Goal: Entertainment & Leisure: Consume media (video, audio)

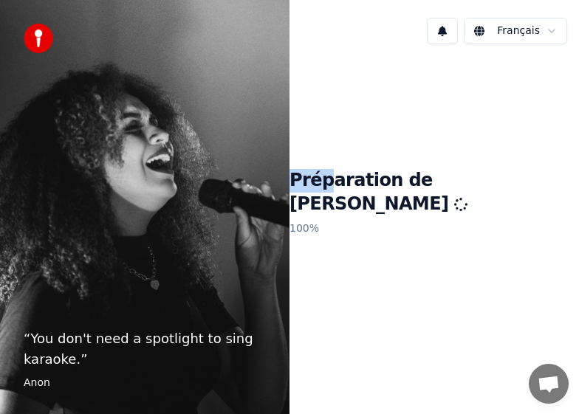
drag, startPoint x: 399, startPoint y: 2, endPoint x: 378, endPoint y: 140, distance: 138.9
click at [378, 140] on div "[DEMOGRAPHIC_DATA] Préparation de Youka 100 %" at bounding box center [433, 207] width 289 height 414
click at [380, 111] on div "Préparation de Youka 100 %" at bounding box center [433, 205] width 289 height 299
drag, startPoint x: 398, startPoint y: 33, endPoint x: 366, endPoint y: 89, distance: 63.8
click at [323, 140] on div "[DEMOGRAPHIC_DATA] Préparation de Youka 100 %" at bounding box center [433, 207] width 289 height 414
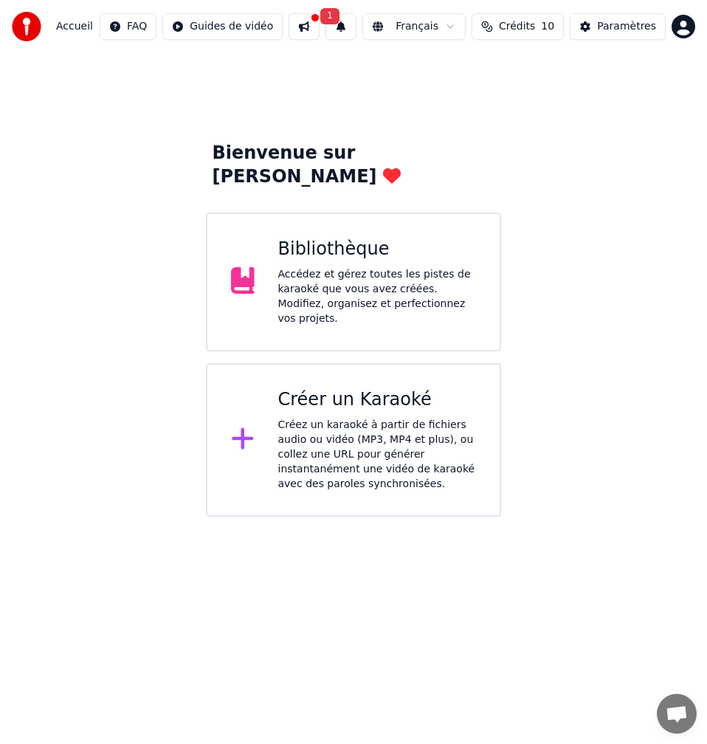
click at [364, 267] on div "Accédez et gérez toutes les pistes de karaoké que vous avez créées. Modifiez, o…" at bounding box center [377, 296] width 199 height 59
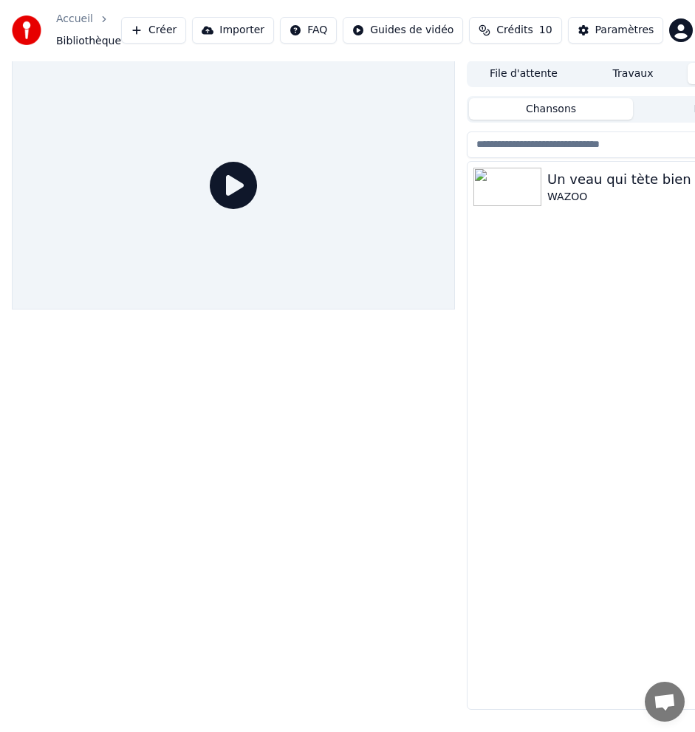
click at [578, 32] on html "Accueil Bibliothèque Créer Importer FAQ Guides de vidéo Crédits 10 Paramètres F…" at bounding box center [347, 366] width 695 height 732
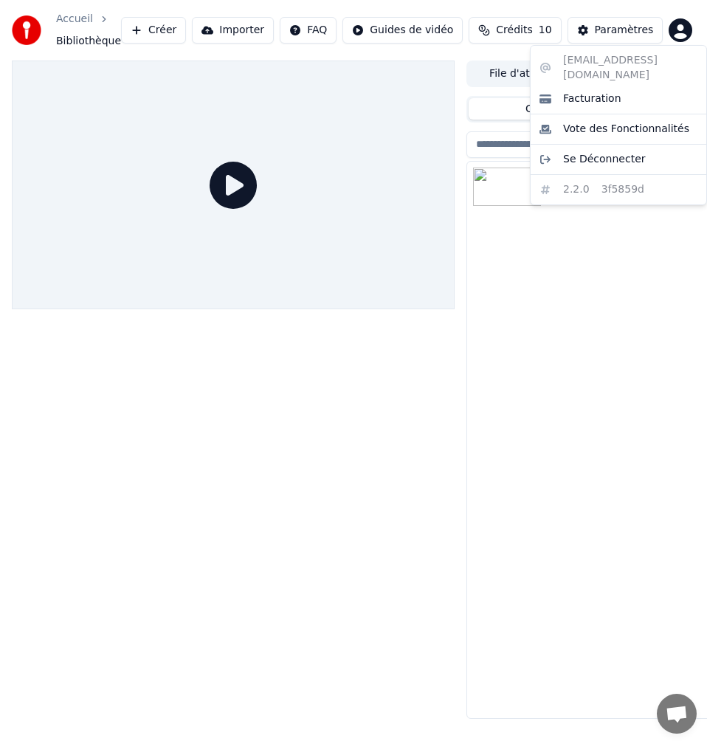
click at [487, 280] on html "Accueil Bibliothèque Créer Importer FAQ Guides de vidéo Crédits 10 Paramètres F…" at bounding box center [353, 372] width 707 height 744
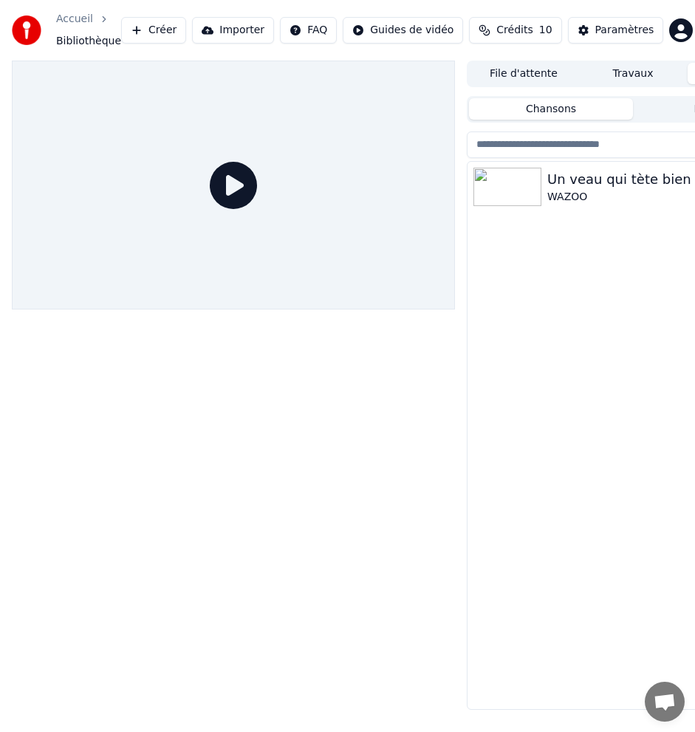
click at [498, 195] on img at bounding box center [507, 187] width 68 height 38
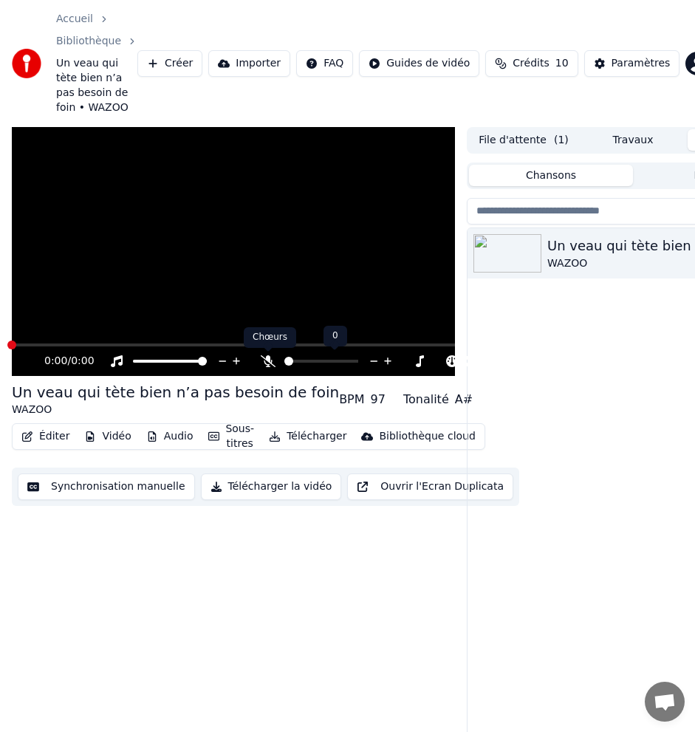
click at [268, 363] on icon at bounding box center [268, 361] width 15 height 12
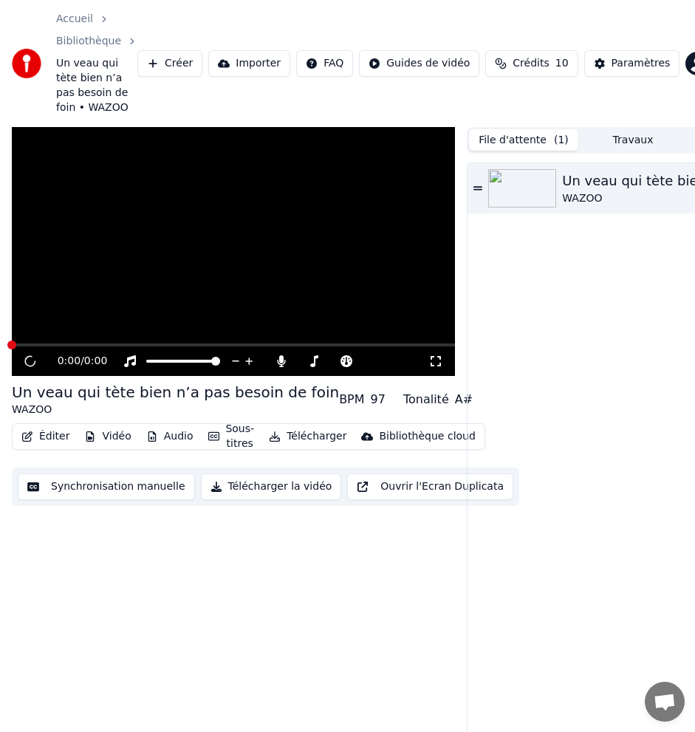
click at [495, 139] on button "File d'attente ( 1 )" at bounding box center [523, 139] width 109 height 21
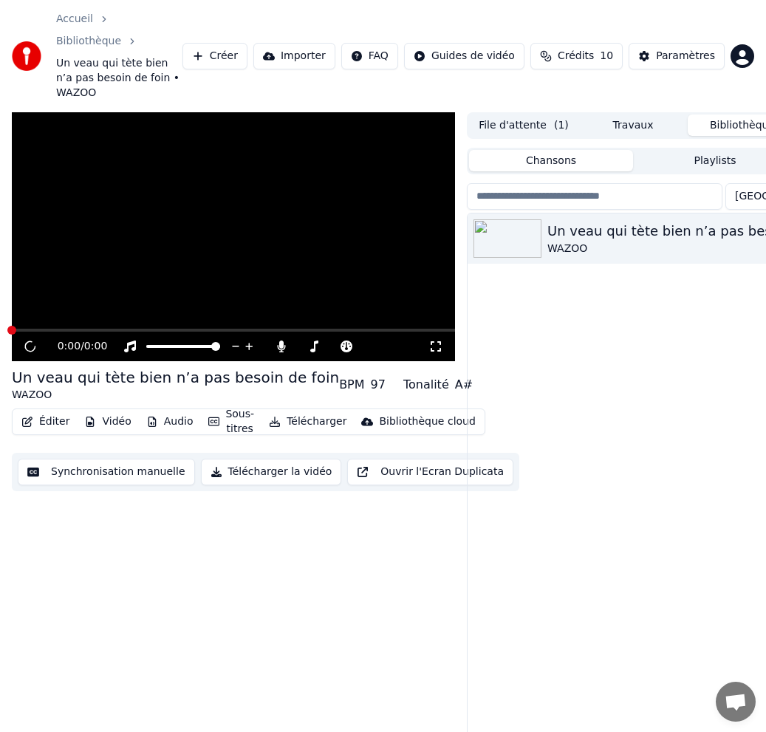
click at [578, 114] on button "Bibliothèque" at bounding box center [741, 124] width 109 height 21
click at [571, 318] on div "Un veau qui tète bien n’a pas besoin de foin WAZOO" at bounding box center [632, 486] width 331 height 547
click at [578, 221] on div "Un veau qui tète bien n’a pas besoin de foin" at bounding box center [662, 231] width 230 height 21
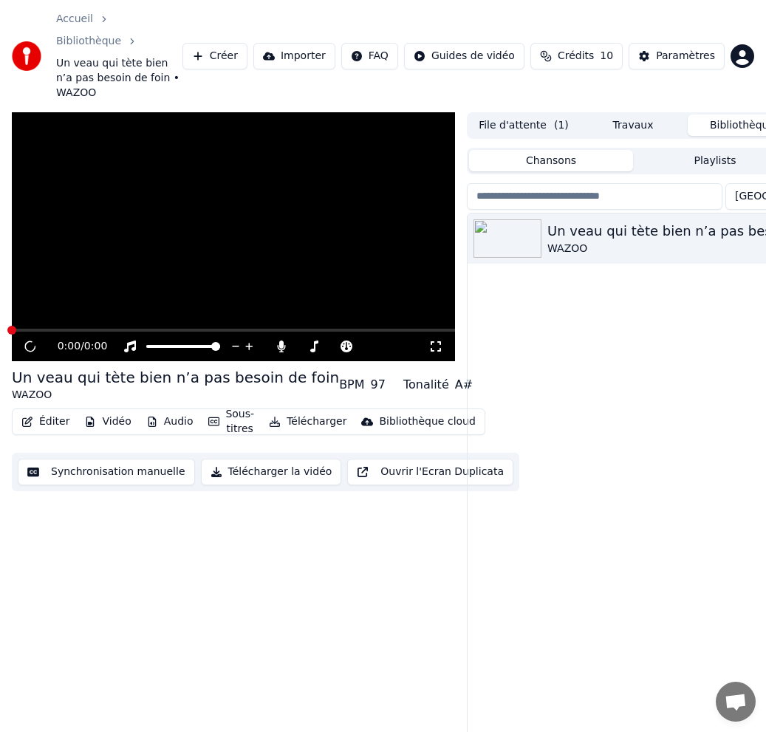
drag, startPoint x: 604, startPoint y: 4, endPoint x: 394, endPoint y: 52, distance: 215.8
click at [394, 52] on div "Accueil Bibliothèque Un veau qui tète bien n’a pas besoin de foin • WAZOO Créer…" at bounding box center [383, 56] width 766 height 112
click at [27, 342] on icon at bounding box center [30, 347] width 10 height 10
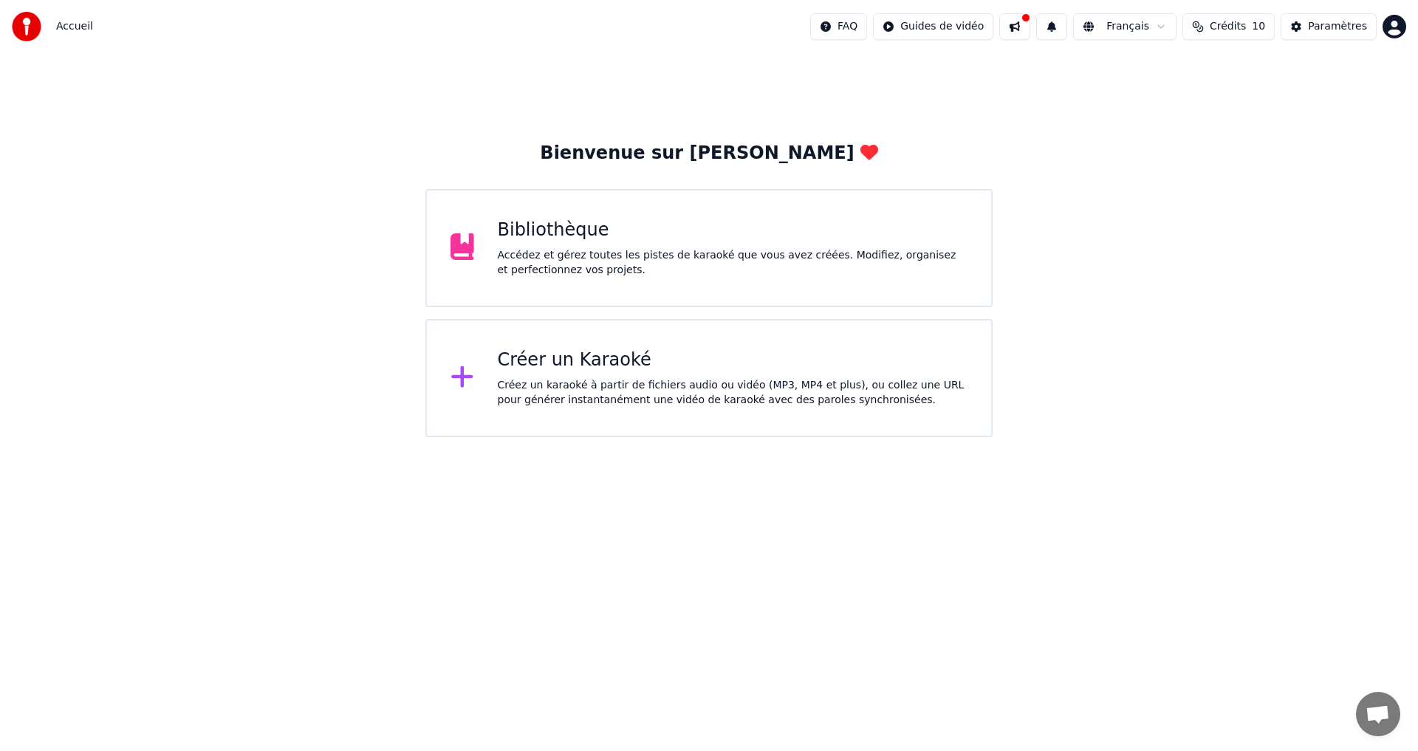
click at [549, 267] on div "Accédez et gérez toutes les pistes de karaoké que vous avez créées. Modifiez, o…" at bounding box center [733, 263] width 470 height 30
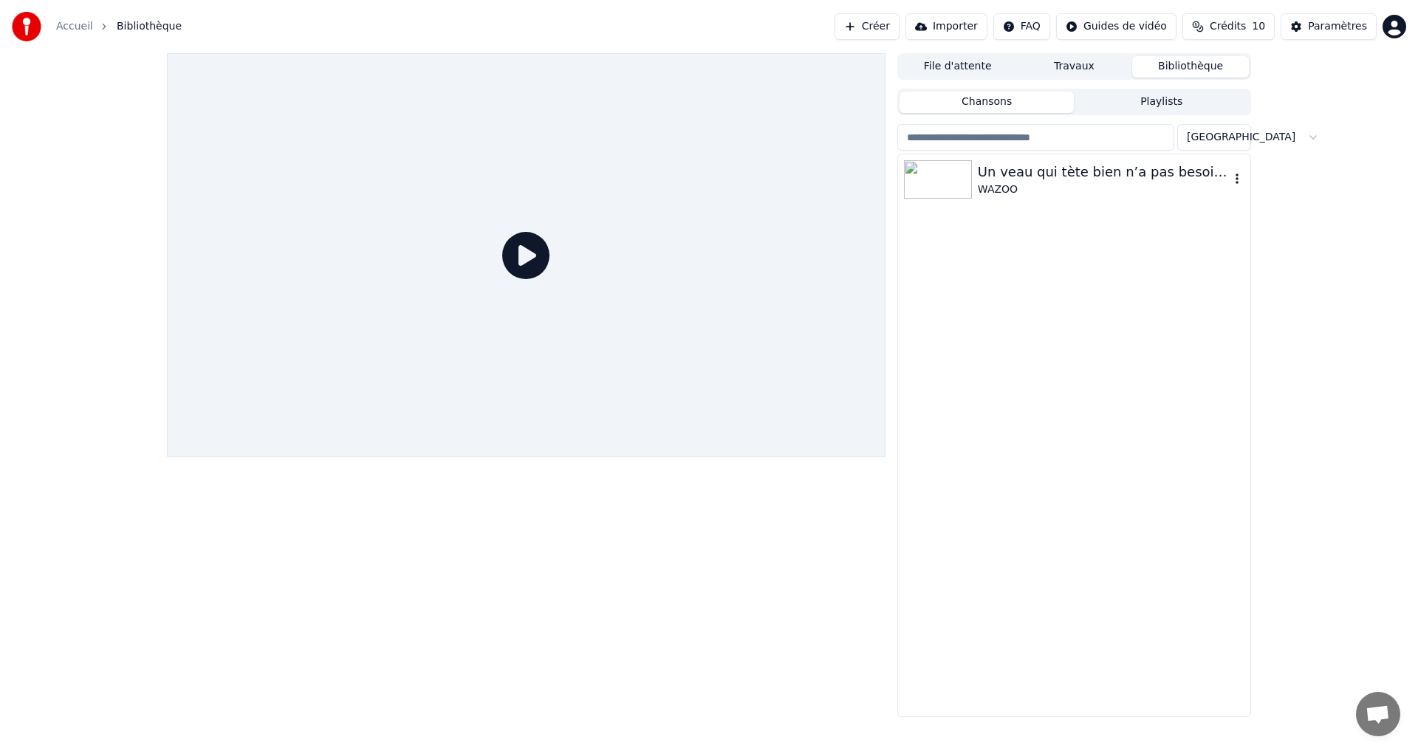
click at [1125, 171] on div "Un veau qui tète bien n’a pas besoin de foin" at bounding box center [1104, 172] width 252 height 21
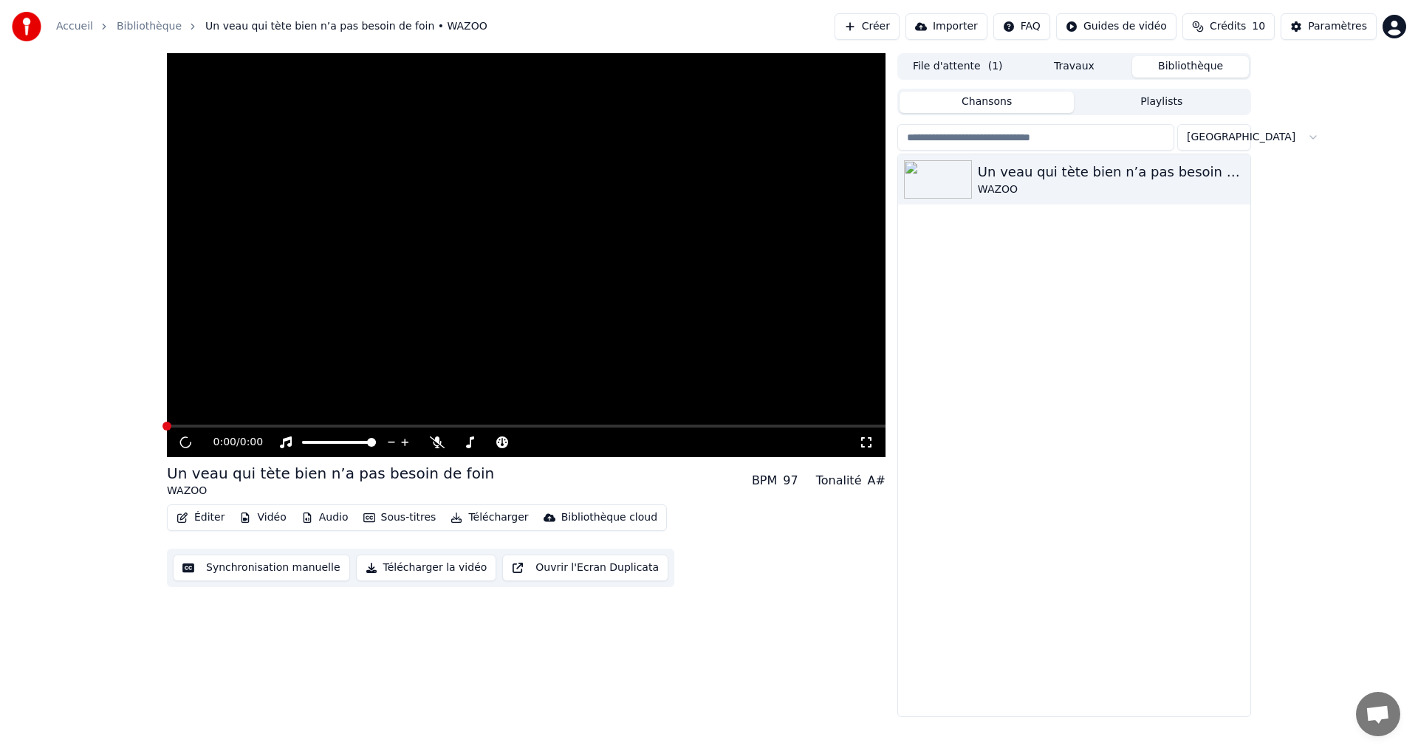
click at [972, 70] on button "File d'attente ( 1 )" at bounding box center [957, 66] width 117 height 21
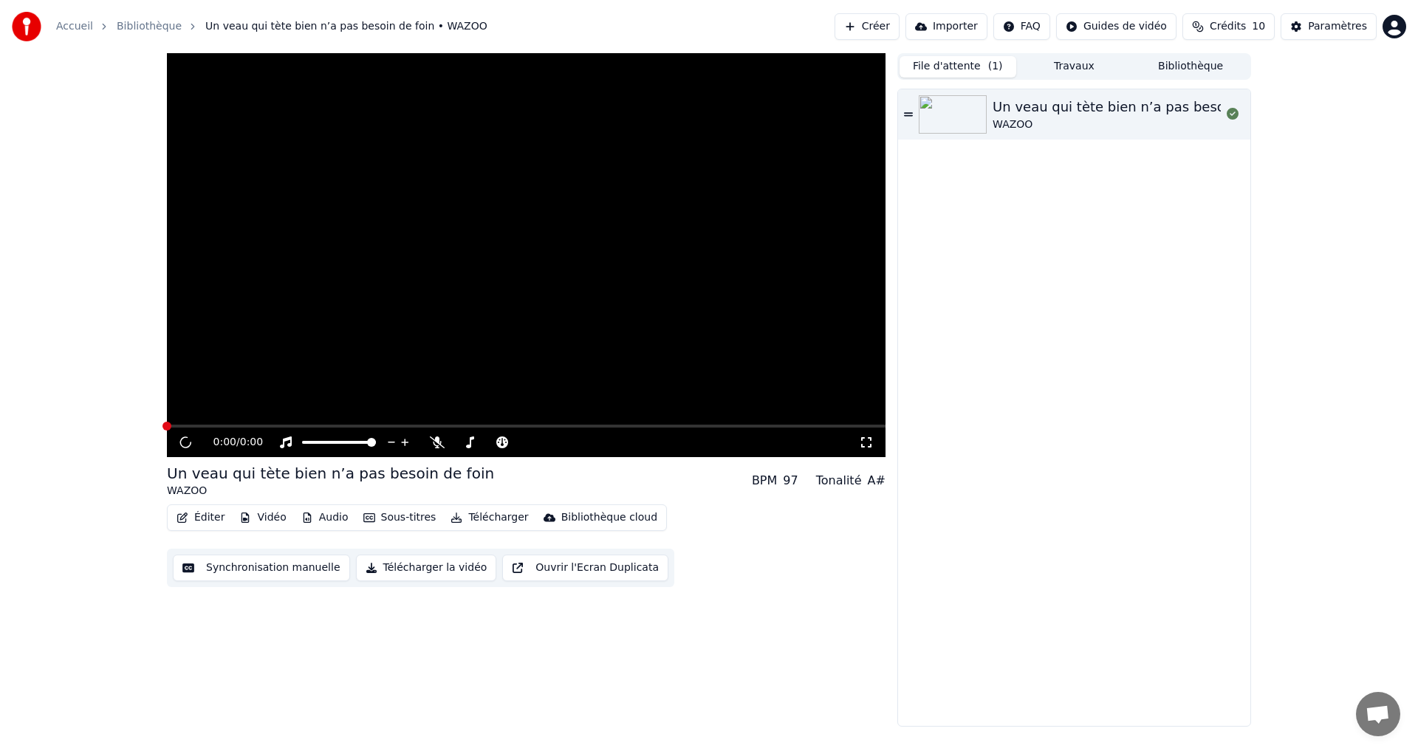
click at [1195, 67] on button "Bibliothèque" at bounding box center [1190, 66] width 117 height 21
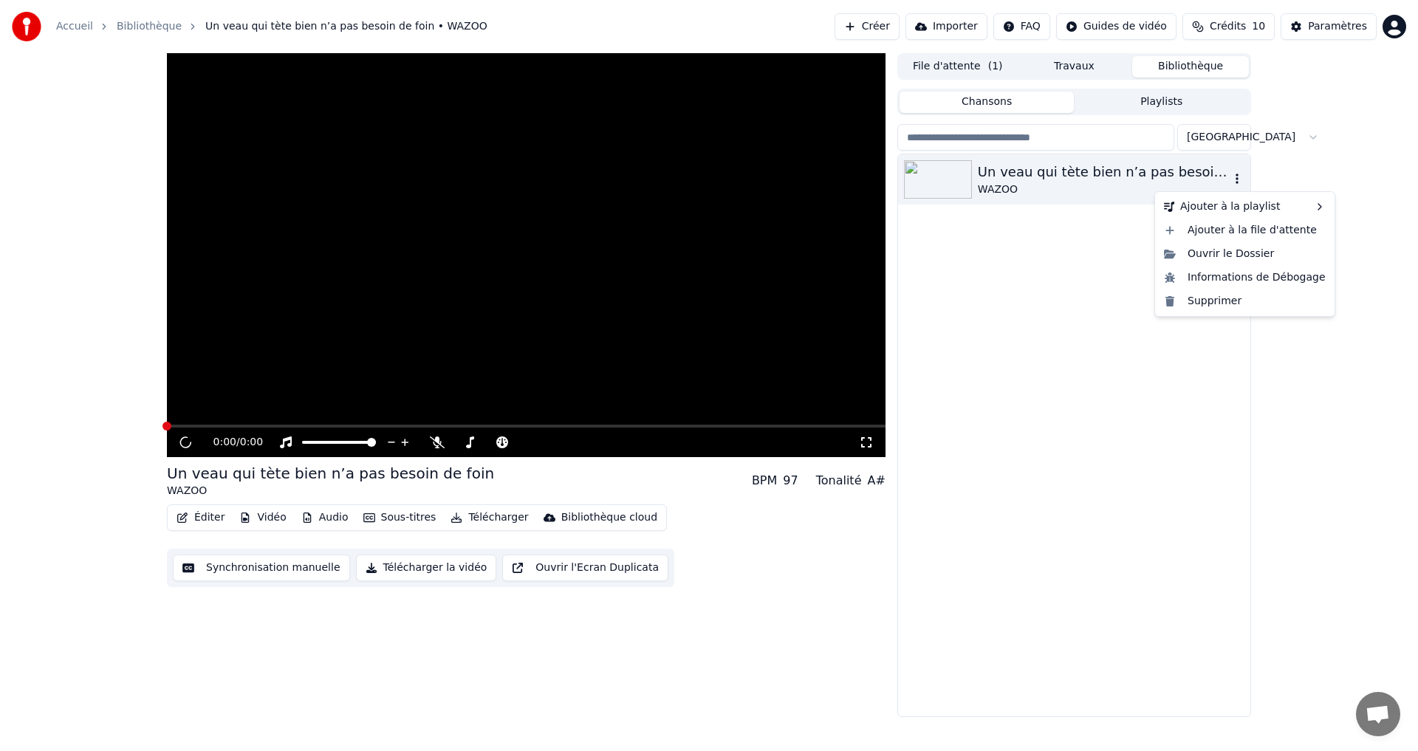
click at [1235, 177] on icon "button" at bounding box center [1236, 179] width 15 height 12
click at [1147, 461] on div "Un veau qui tète bien n’a pas besoin de foin WAZOO" at bounding box center [1074, 435] width 352 height 562
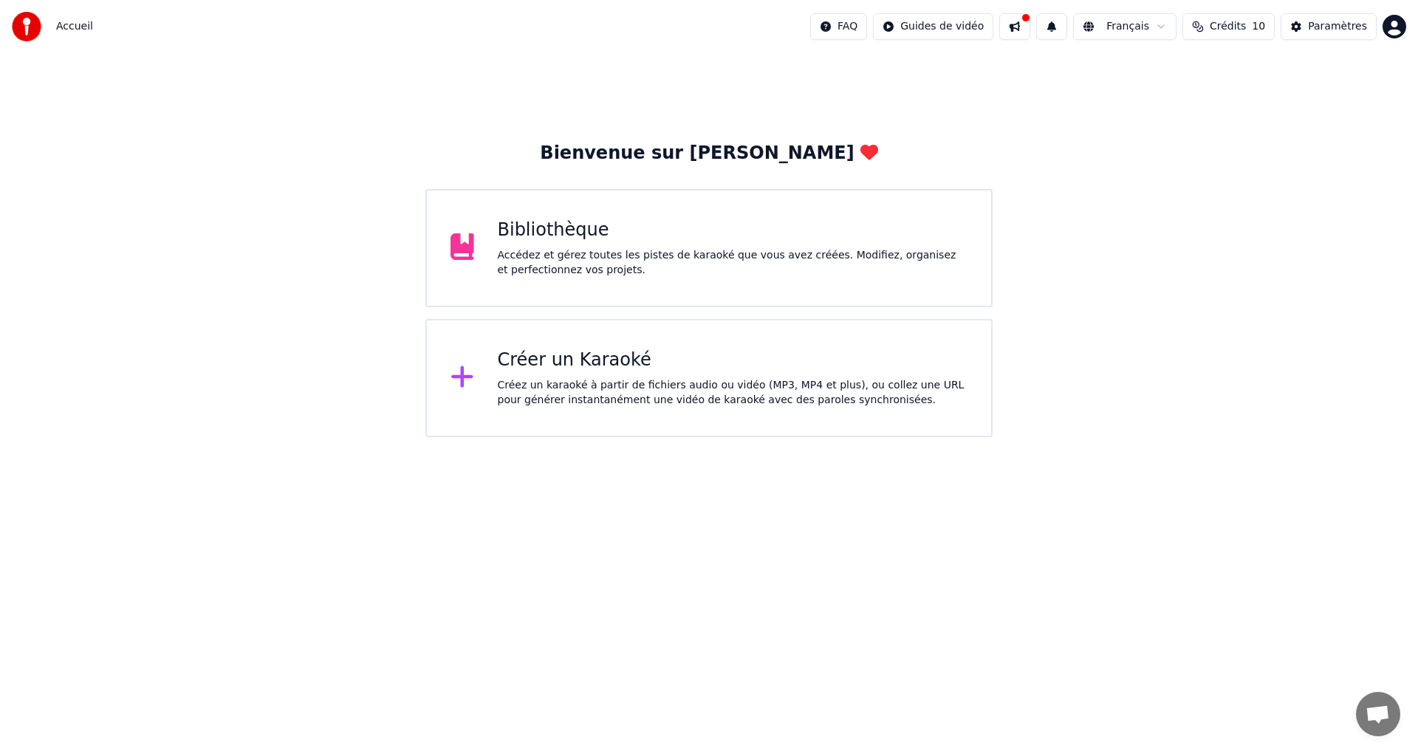
click at [758, 202] on div "Bibliothèque Accédez et gérez toutes les pistes de karaoké que vous avez créées…" at bounding box center [708, 248] width 567 height 118
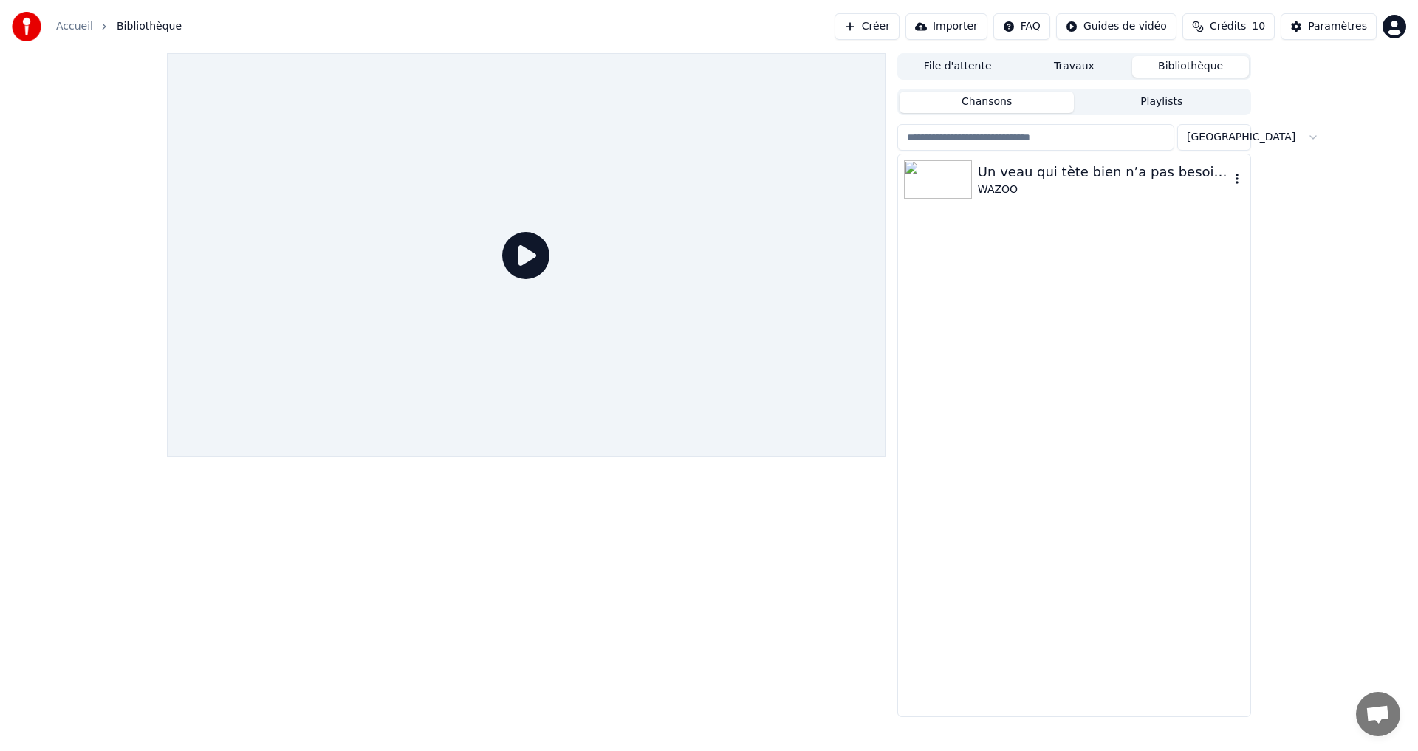
click at [927, 175] on img at bounding box center [938, 179] width 68 height 38
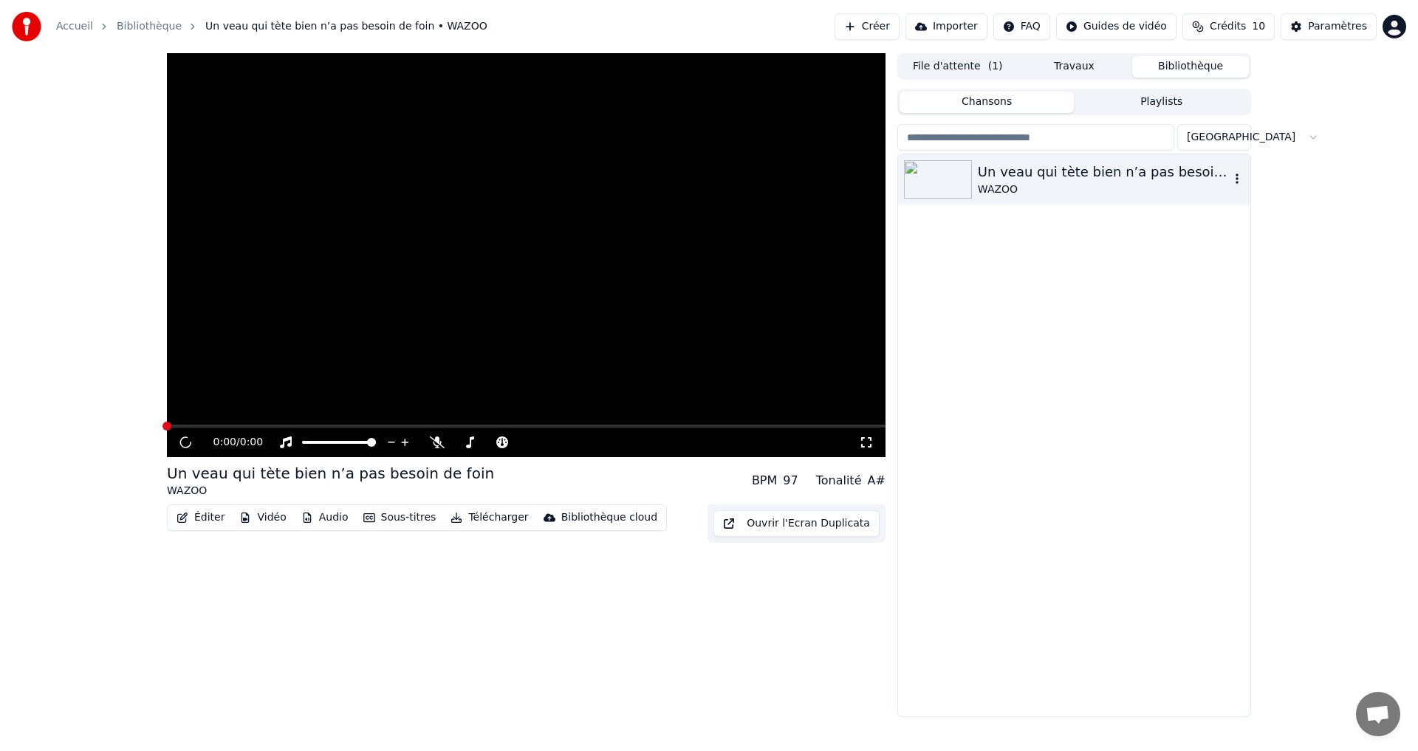
click at [927, 175] on img at bounding box center [938, 179] width 68 height 38
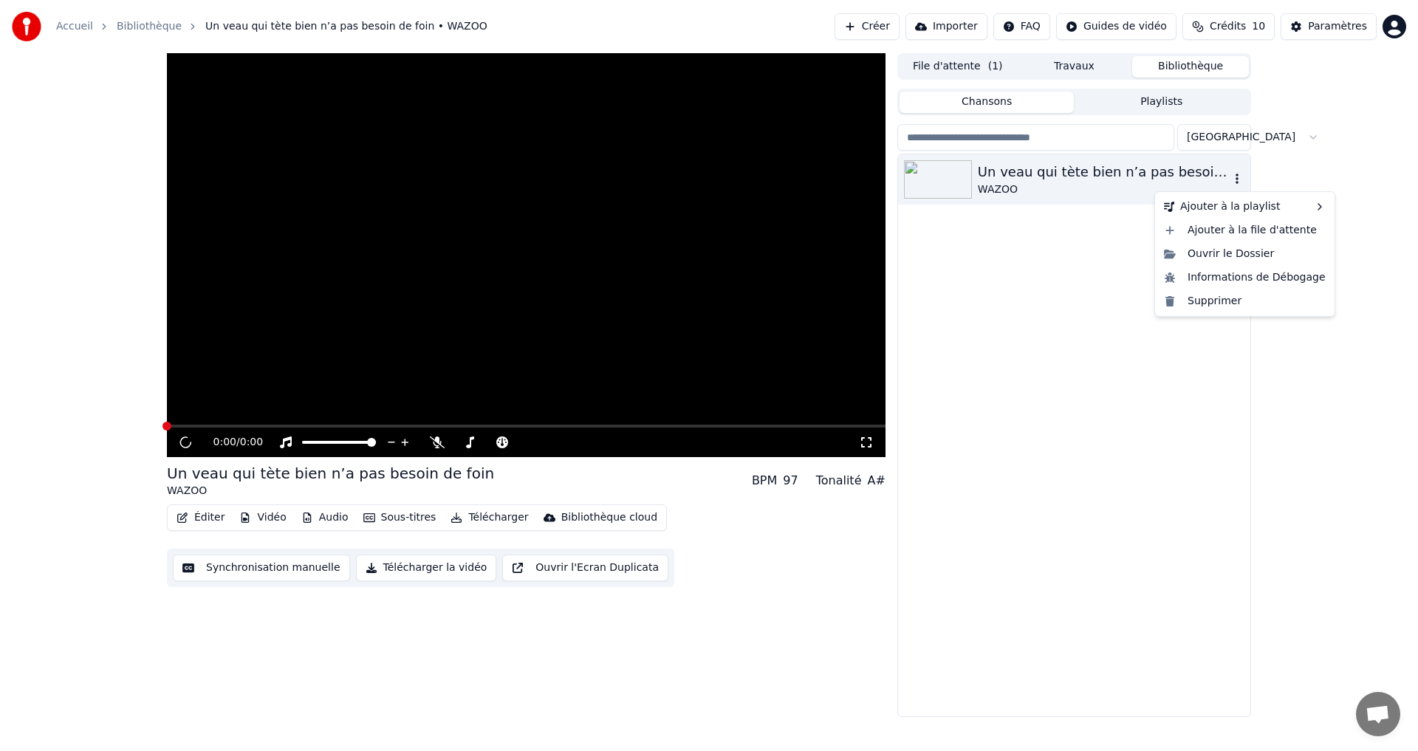
click at [1238, 179] on icon "button" at bounding box center [1236, 179] width 15 height 12
click at [1212, 257] on div "Ouvrir le Dossier" at bounding box center [1245, 254] width 174 height 24
click at [1342, 183] on div "0:00 / 0:00 Un veau qui tète bien n’a pas besoin de foin WAZOO BPM 97 Tonalité …" at bounding box center [709, 385] width 1418 height 664
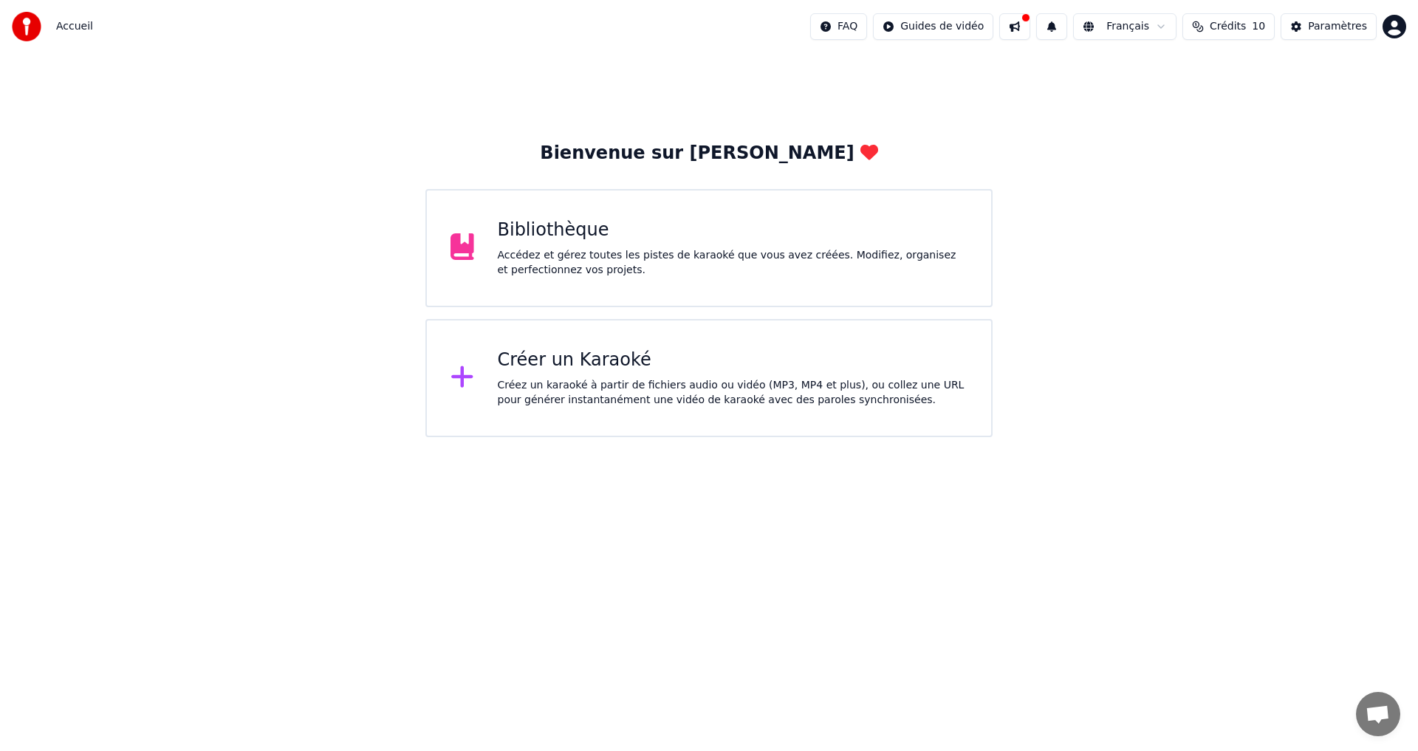
click at [627, 238] on div "Bibliothèque" at bounding box center [733, 231] width 470 height 24
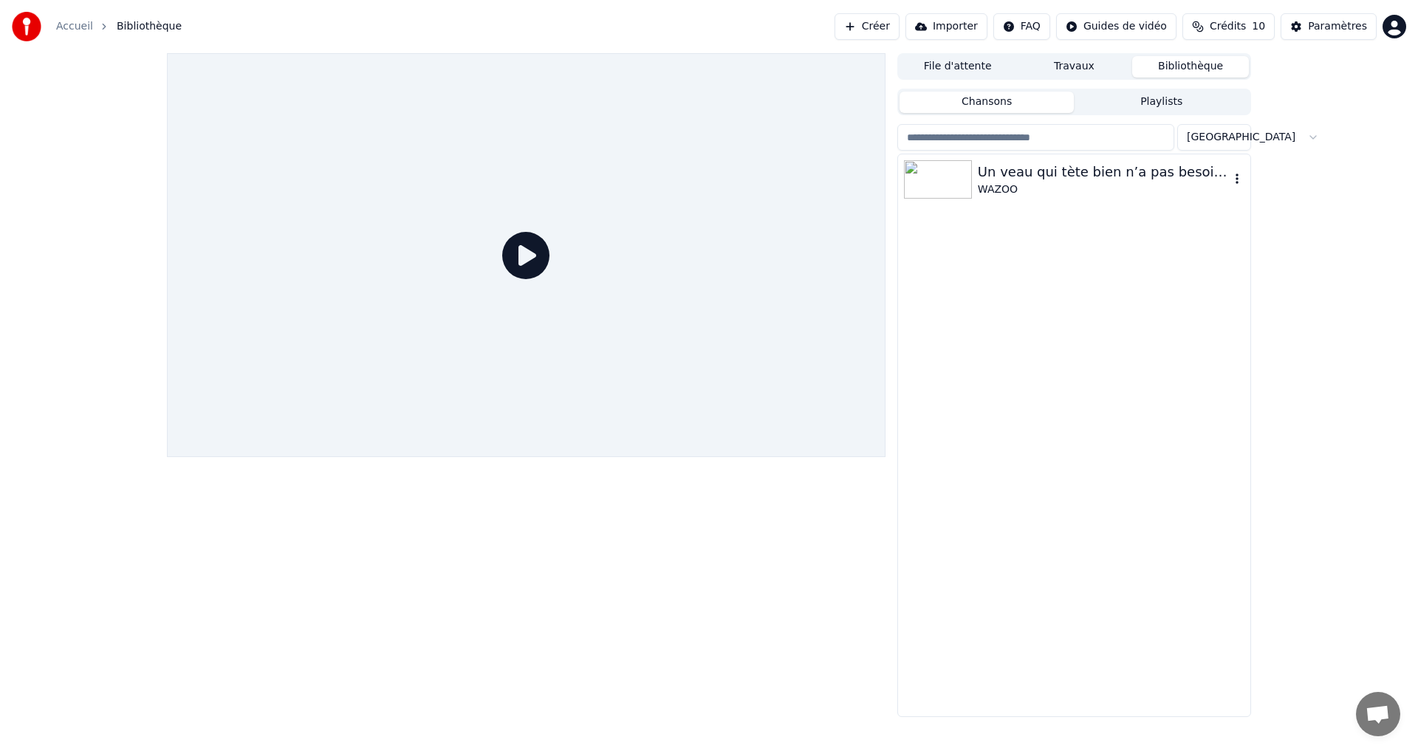
click at [1060, 184] on div "WAZOO" at bounding box center [1104, 189] width 252 height 15
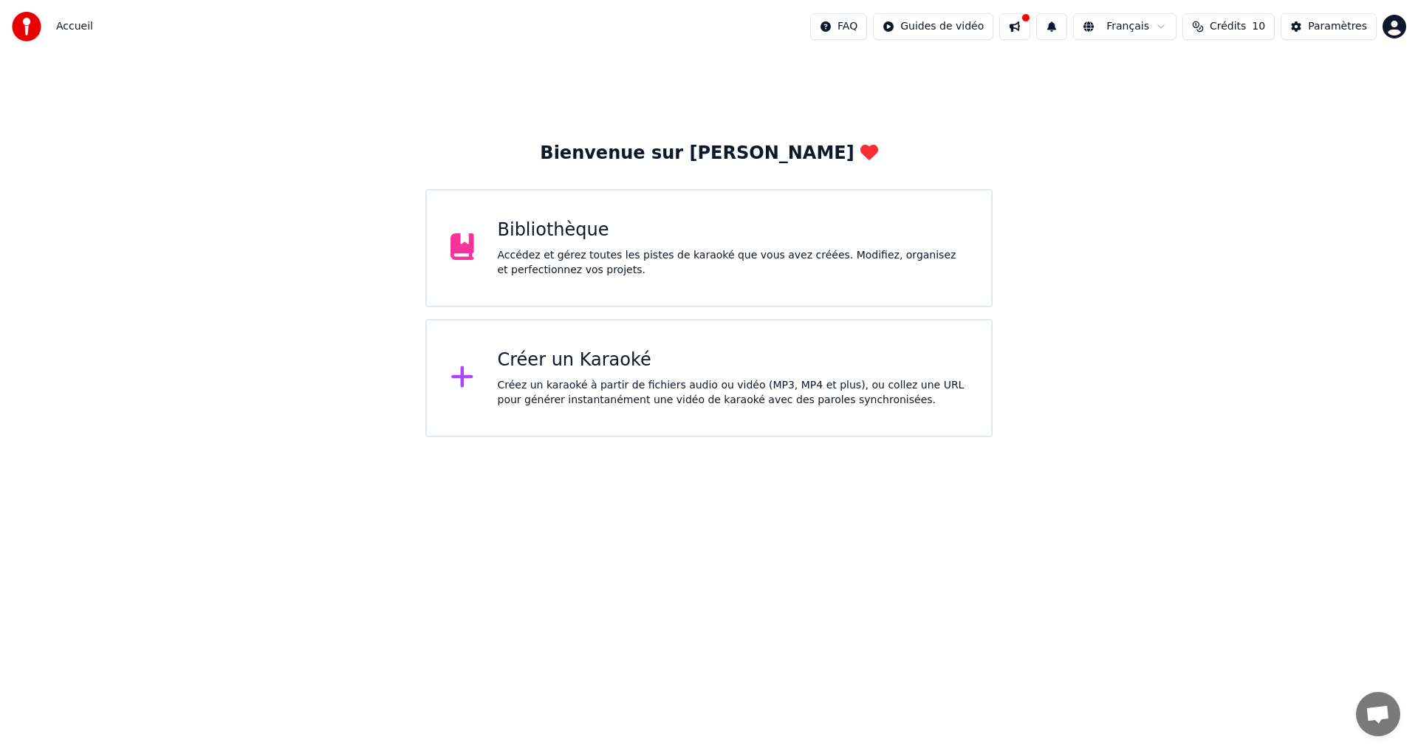
click at [487, 264] on div "Bibliothèque Accédez et gérez toutes les pistes de karaoké que vous avez créées…" at bounding box center [708, 248] width 567 height 118
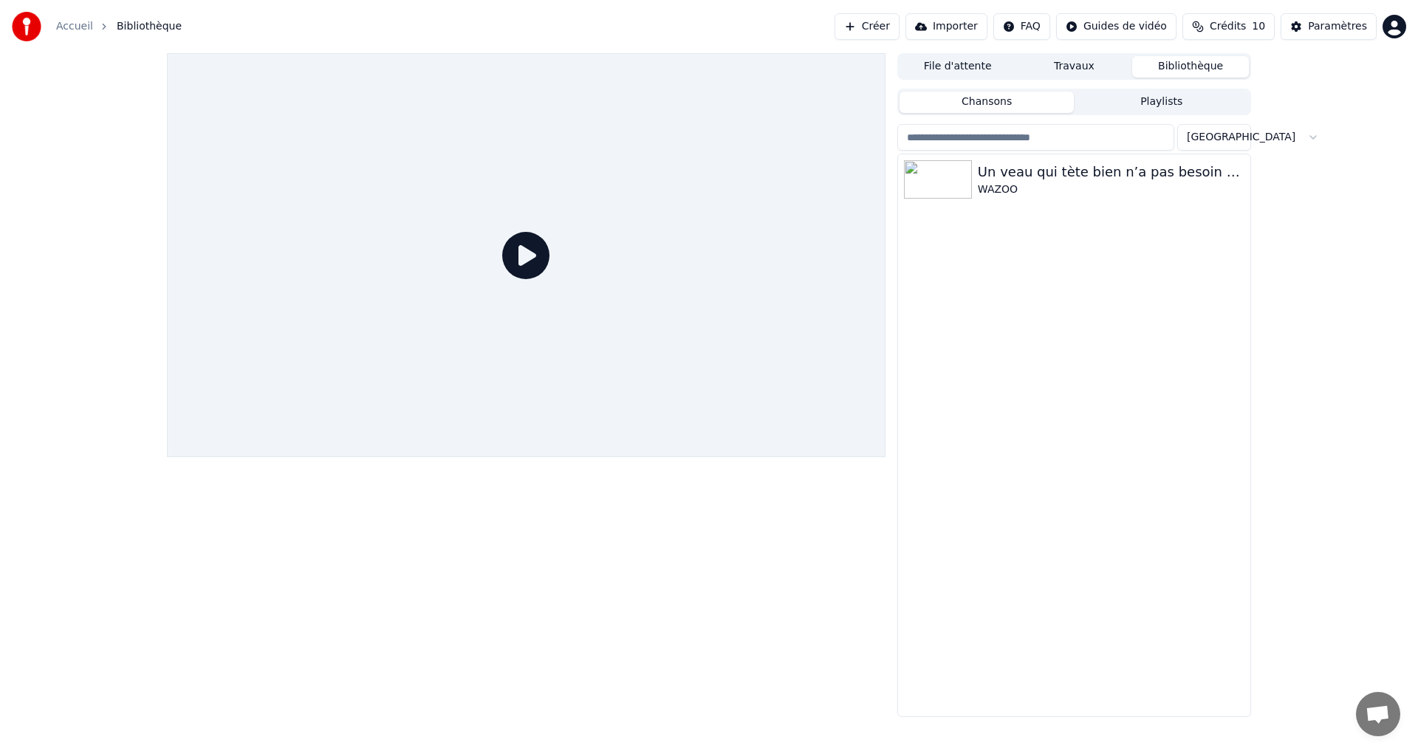
click at [1079, 66] on button "Travaux" at bounding box center [1074, 66] width 117 height 21
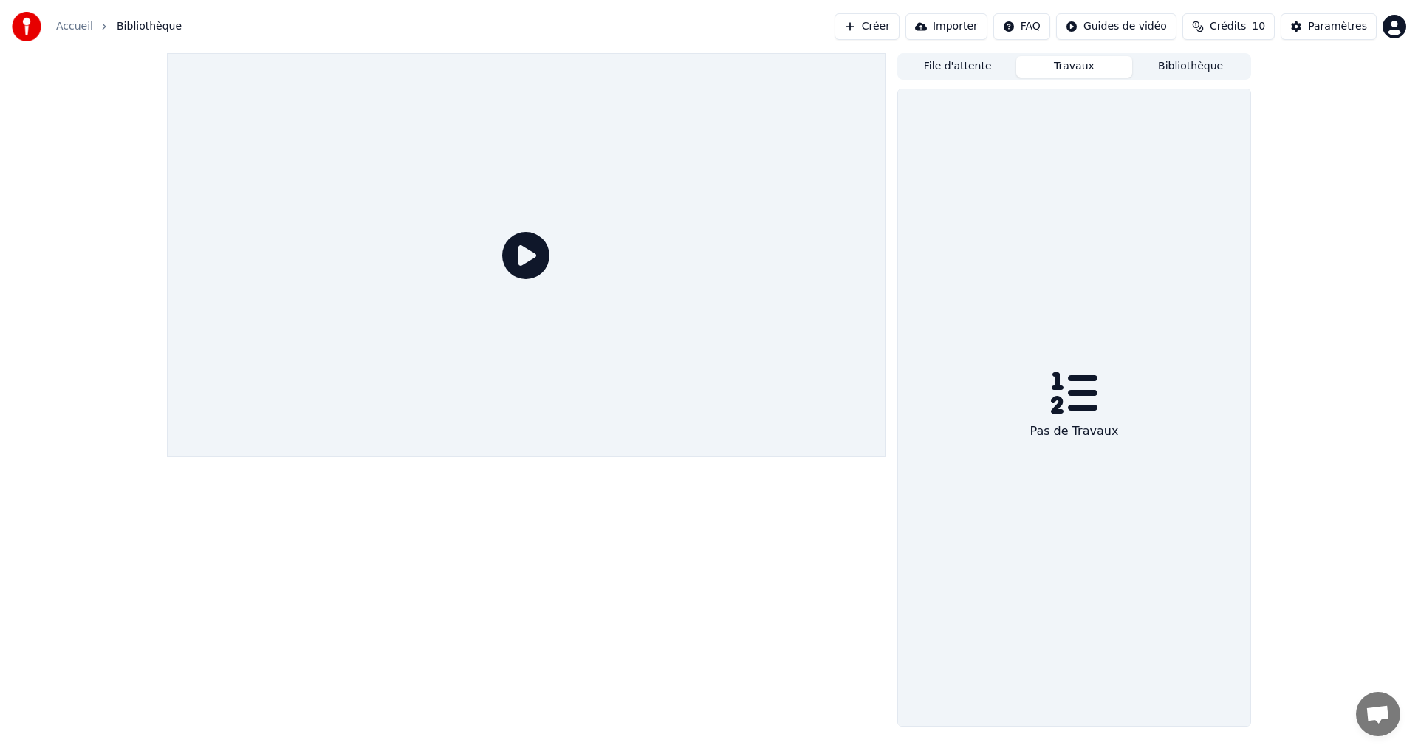
click at [972, 65] on button "File d'attente" at bounding box center [957, 66] width 117 height 21
click at [1198, 66] on button "Bibliothèque" at bounding box center [1190, 66] width 117 height 21
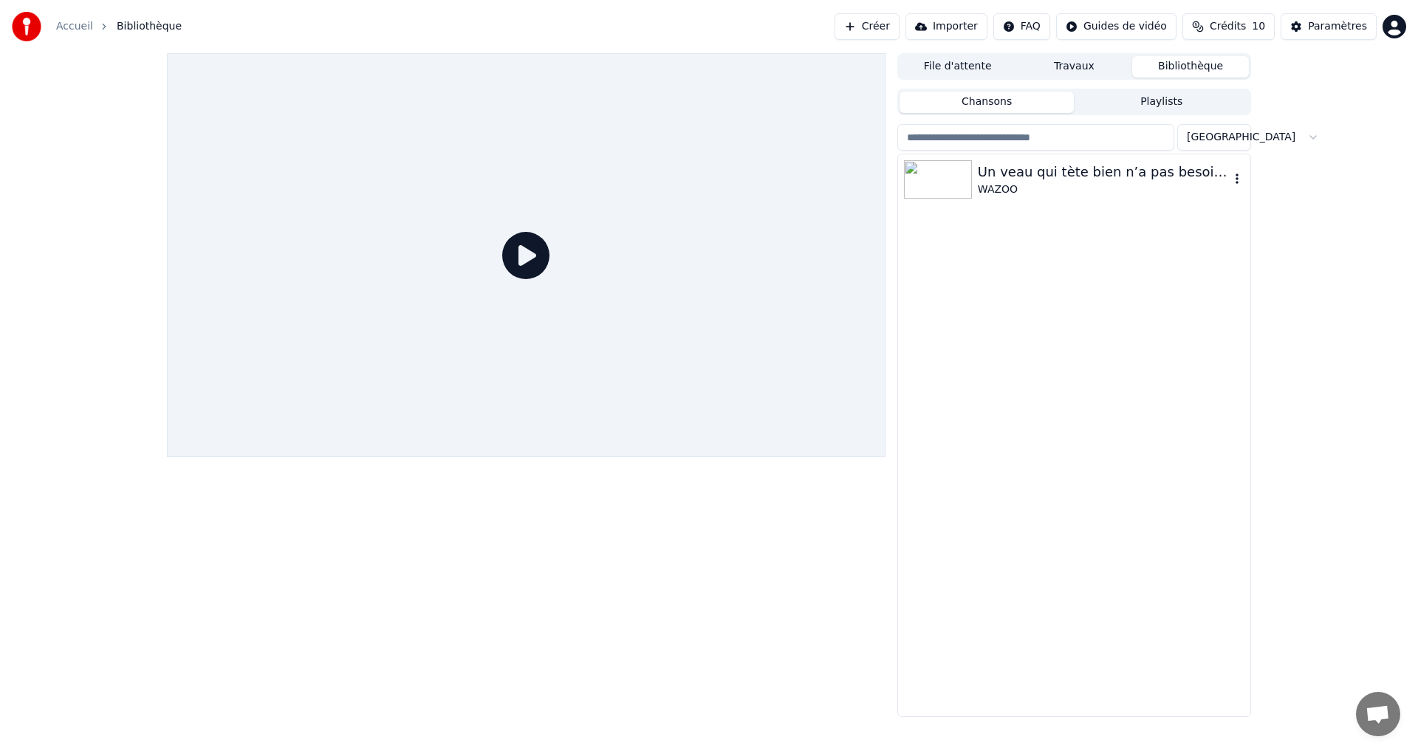
click at [993, 176] on div "Un veau qui tète bien n’a pas besoin de foin" at bounding box center [1104, 172] width 252 height 21
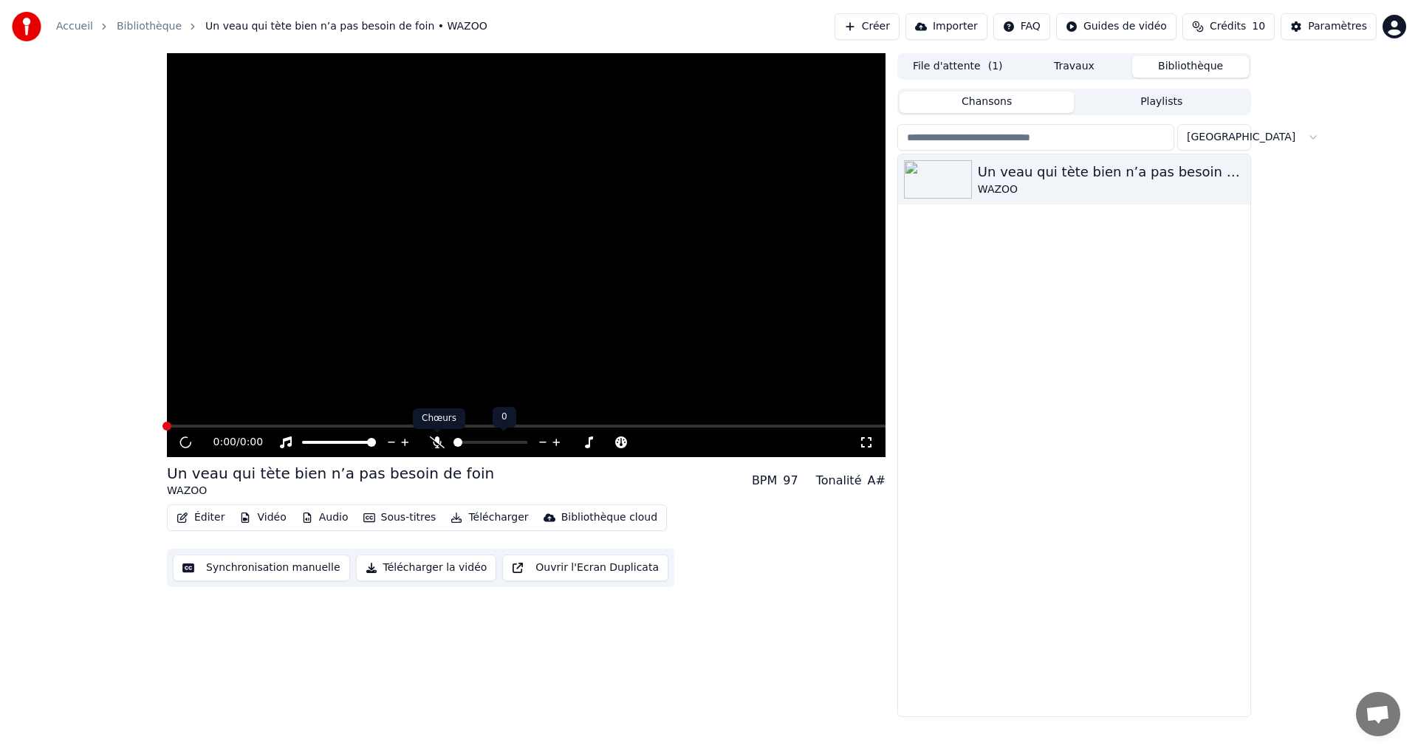
click at [433, 439] on icon at bounding box center [437, 442] width 15 height 12
click at [498, 440] on div at bounding box center [503, 442] width 119 height 15
click at [499, 447] on span at bounding box center [497, 442] width 9 height 9
click at [862, 597] on div "0:00 / 0:00 Un veau qui tète bien n’a pas besoin de foin WAZOO BPM 97 Tonalité …" at bounding box center [526, 385] width 718 height 664
click at [1397, 30] on html "Accueil Bibliothèque Un veau qui tète bien n’a pas besoin de foin • WAZOO Créer…" at bounding box center [709, 375] width 1418 height 751
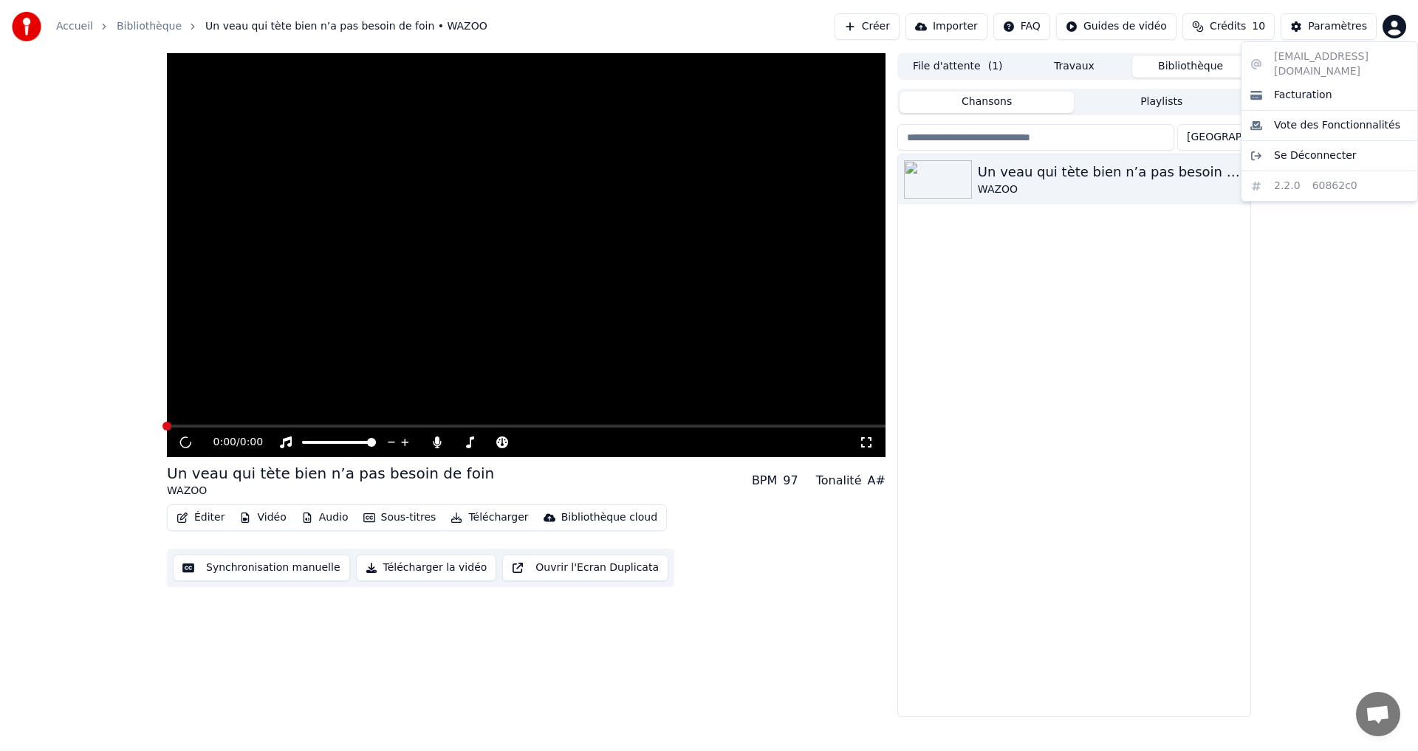
click at [1296, 58] on div "jean-francois.guitton3@wanadoo.fr Facturation Vote des Fonctionnalités Se Décon…" at bounding box center [1328, 121] width 177 height 160
click at [1258, 301] on html "Accueil Bibliothèque Un veau qui tète bien n’a pas besoin de foin • WAZOO Créer…" at bounding box center [709, 375] width 1418 height 751
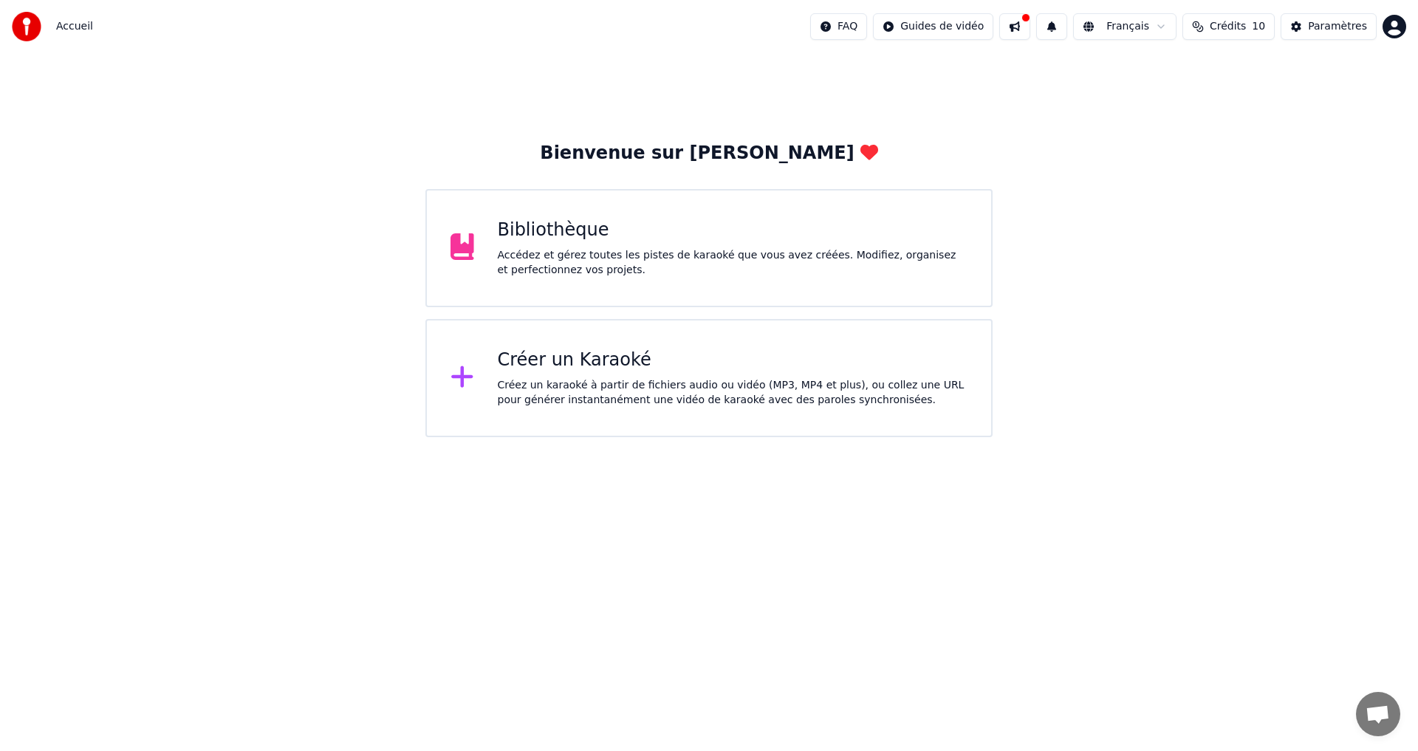
click at [748, 216] on div "Bibliothèque Accédez et gérez toutes les pistes de karaoké que vous avez créées…" at bounding box center [708, 248] width 567 height 118
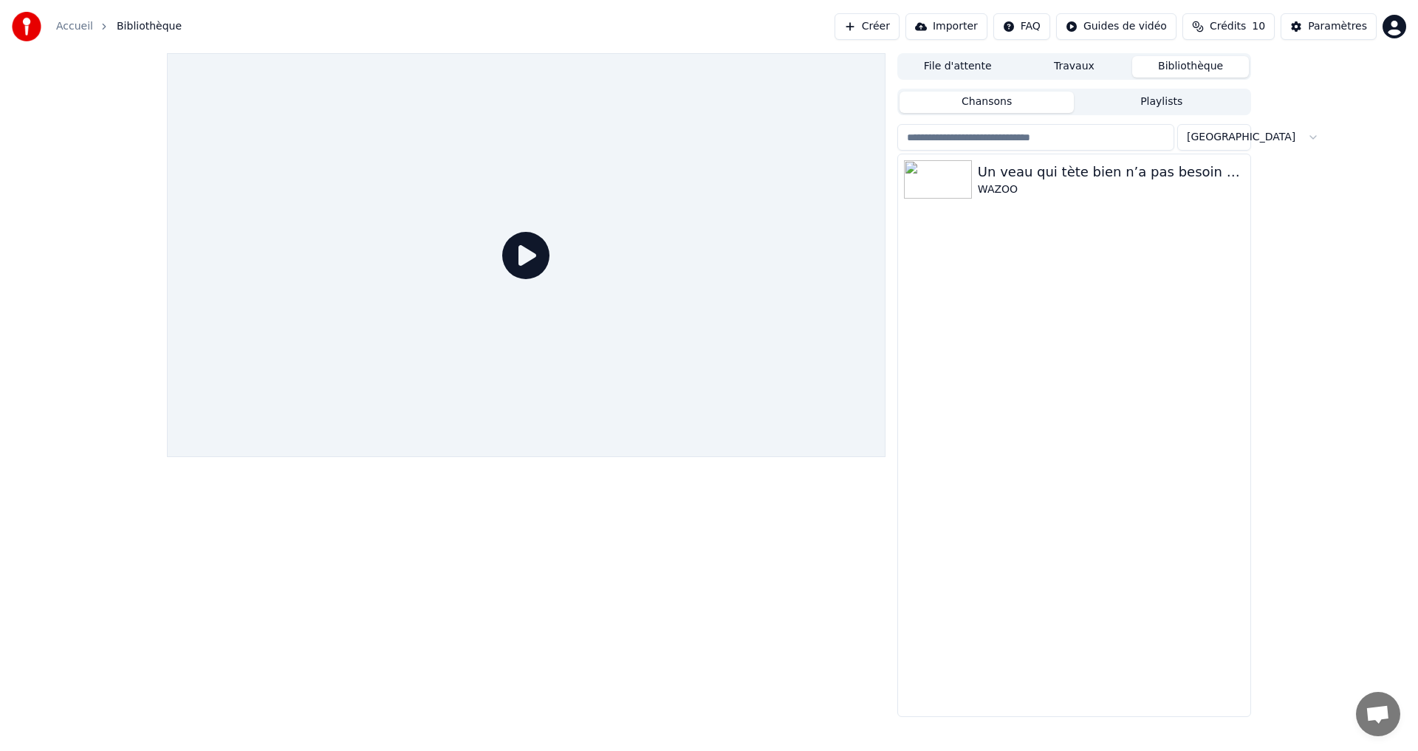
click at [1127, 144] on input "search" at bounding box center [1035, 137] width 277 height 27
click at [1035, 176] on div "Un veau qui tète bien n’a pas besoin de foin" at bounding box center [1104, 172] width 252 height 21
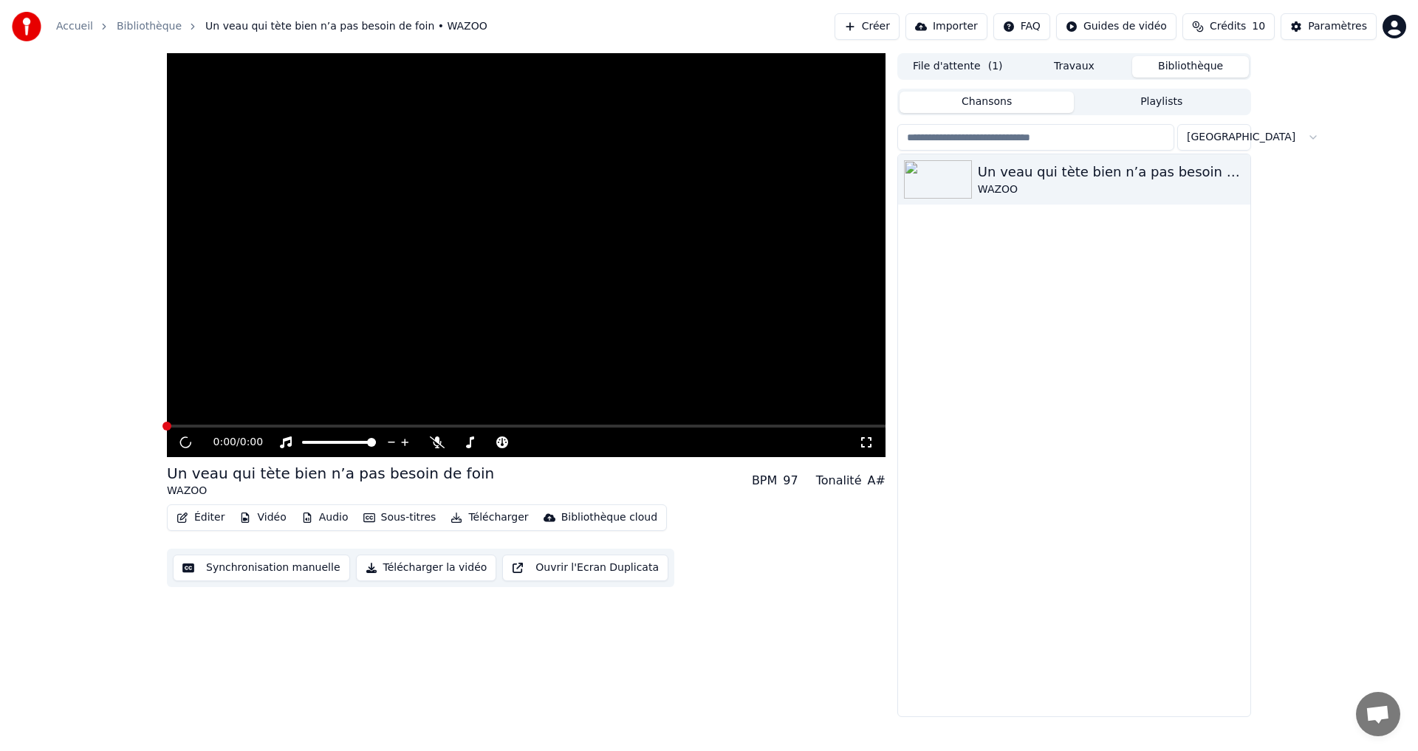
click at [536, 570] on button "Ouvrir l'Ecran Duplicata" at bounding box center [585, 568] width 166 height 27
click at [1305, 247] on div "Un veau qui tète bien n’a pas besoin de foin WAZOO BPM 97 Tonalité A# Éditer Vi…" at bounding box center [709, 385] width 1418 height 664
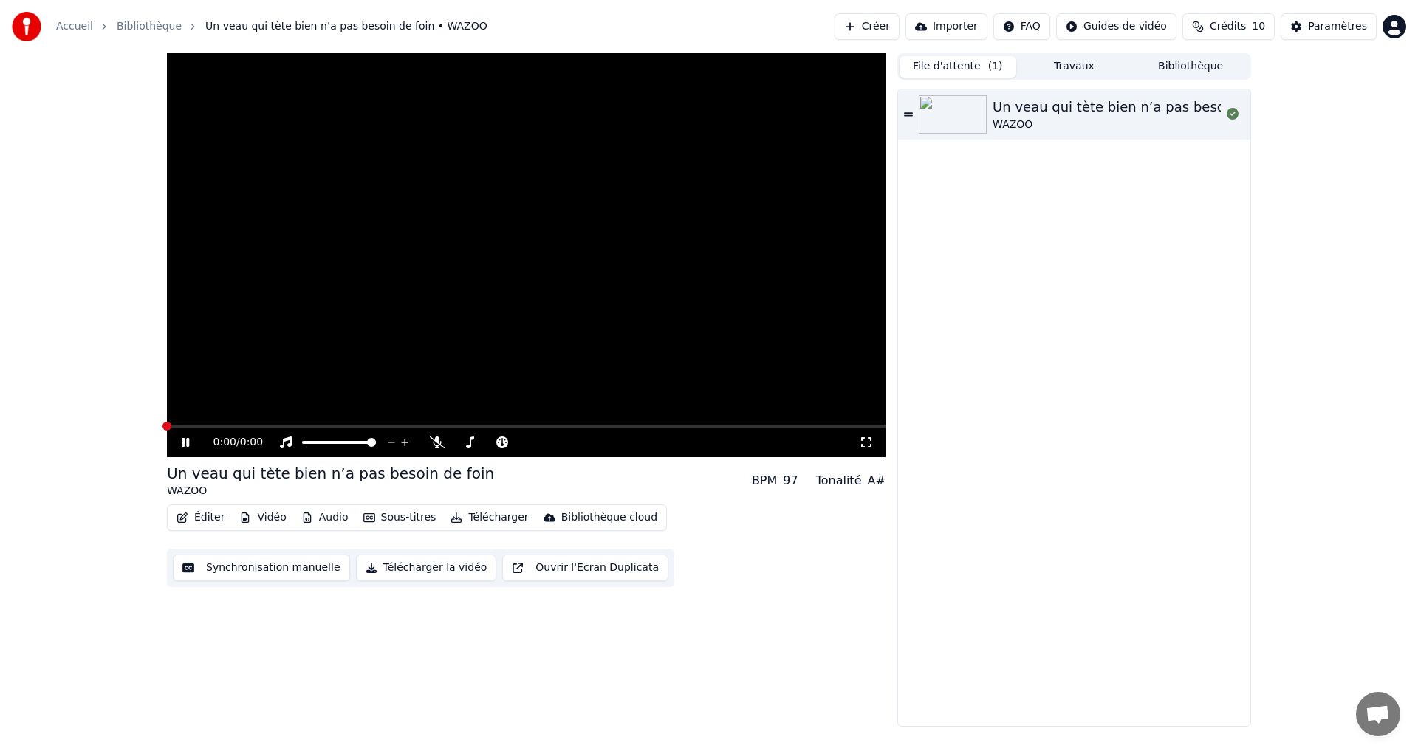
click at [965, 66] on button "File d'attente ( 1 )" at bounding box center [957, 66] width 117 height 21
click at [1045, 372] on div "Un veau qui tète bien n’a pas besoin de foin WAZOO" at bounding box center [1074, 407] width 352 height 636
click at [1186, 66] on button "Bibliothèque" at bounding box center [1190, 66] width 117 height 21
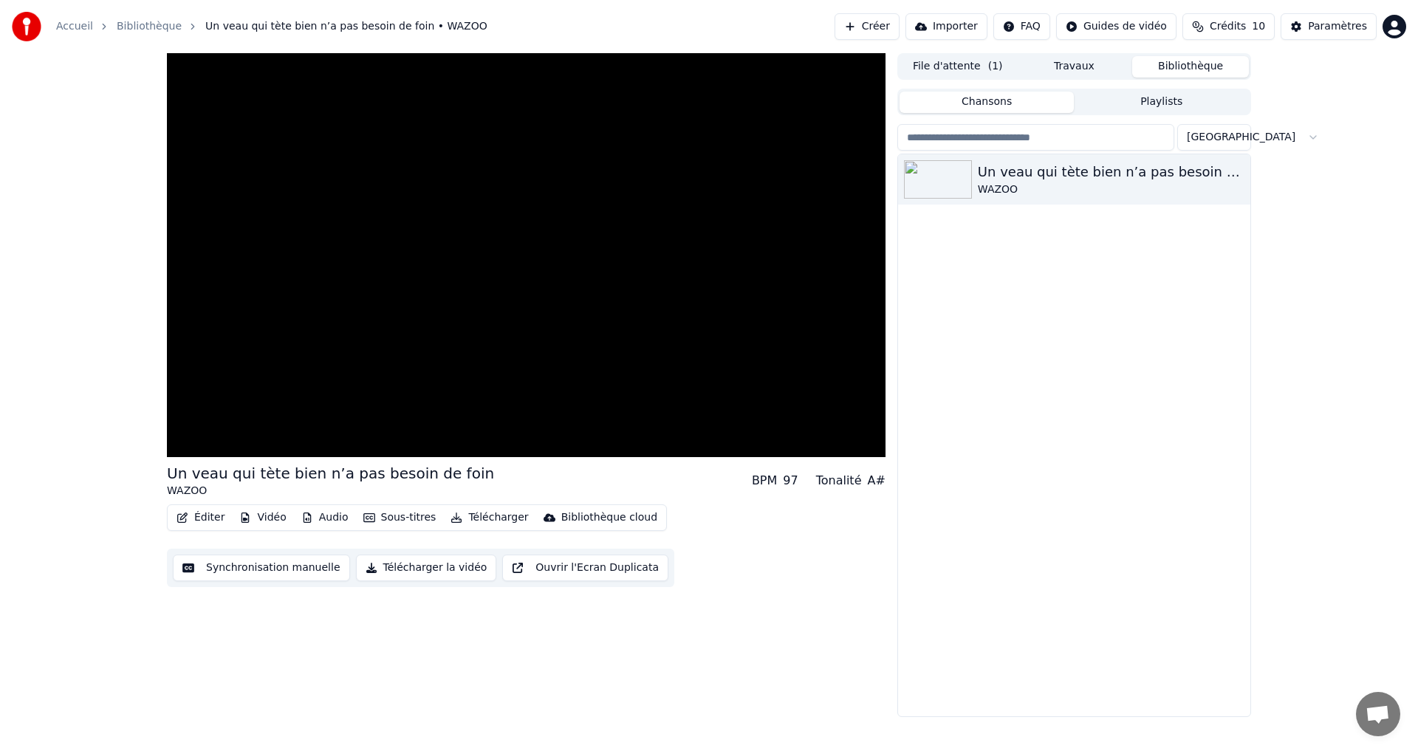
click at [623, 523] on div "Bibliothèque cloud" at bounding box center [609, 517] width 96 height 15
click at [594, 572] on div "Ouvrir la bibliothèque cloud" at bounding box center [622, 573] width 144 height 15
click at [1202, 614] on div "Un veau qui tète bien n’a pas besoin de foin WAZOO" at bounding box center [1074, 435] width 352 height 562
click at [1353, 481] on div "Un veau qui tète bien n’a pas besoin de foin WAZOO BPM 97 Tonalité A# Éditer Vi…" at bounding box center [709, 385] width 1418 height 664
